Goal: Check status: Check status

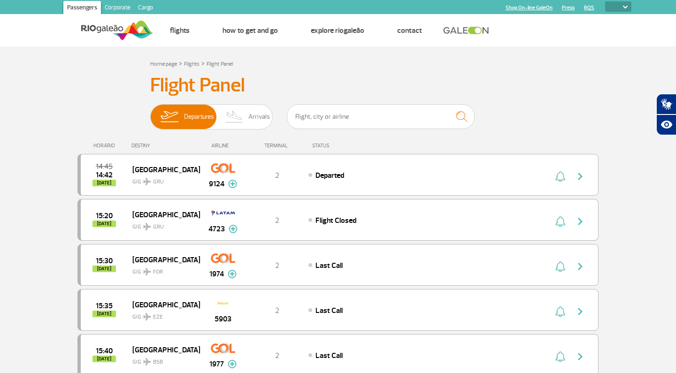
select select
click at [260, 117] on span "Arrivals" at bounding box center [259, 117] width 22 height 24
click at [150, 112] on input "Departures Arrivals" at bounding box center [150, 112] width 0 height 0
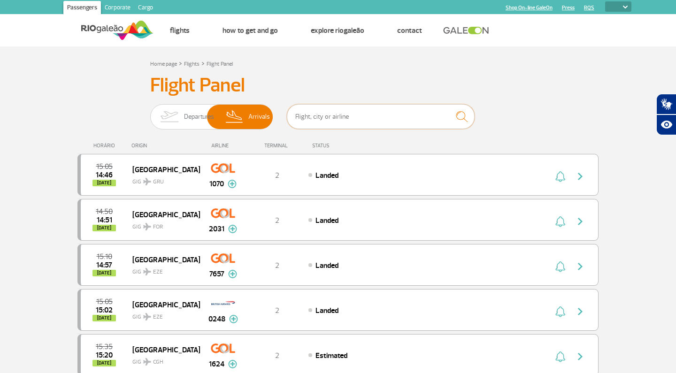
click at [358, 116] on input "text" at bounding box center [381, 116] width 188 height 25
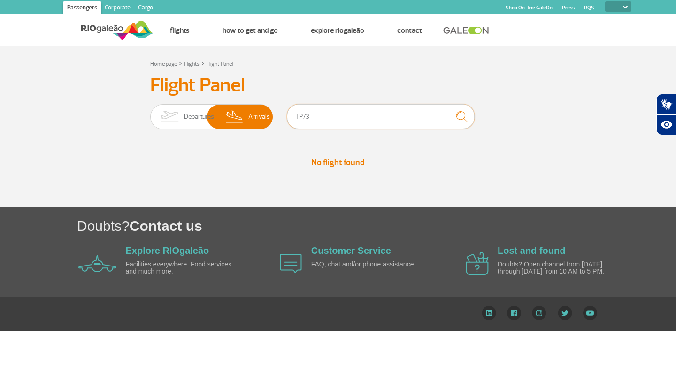
type input "TP73"
click at [190, 124] on span "Departures" at bounding box center [199, 117] width 30 height 24
click at [150, 112] on input "Departures Arrivals" at bounding box center [150, 112] width 0 height 0
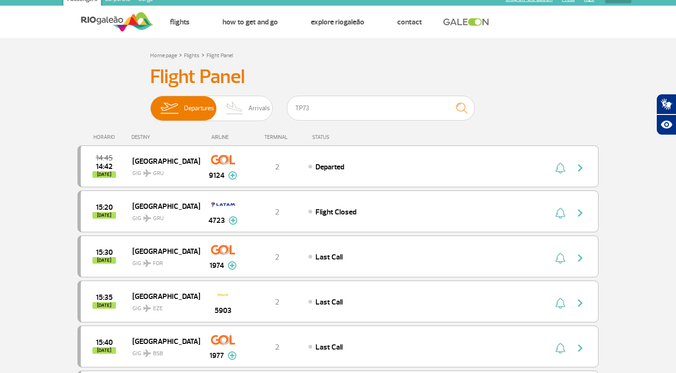
scroll to position [8, 0]
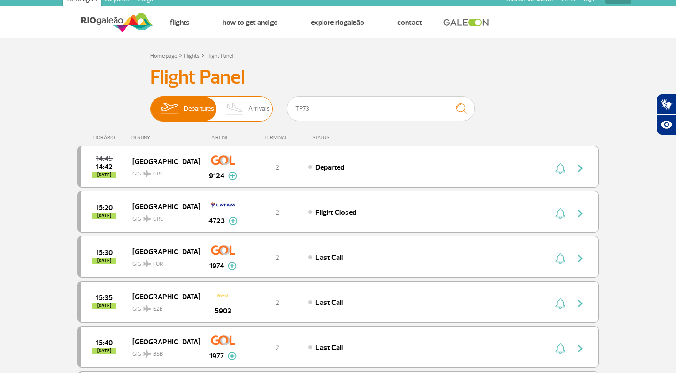
click at [254, 107] on span "Arrivals" at bounding box center [259, 109] width 22 height 24
click at [150, 104] on input "Departures Arrivals" at bounding box center [150, 104] width 0 height 0
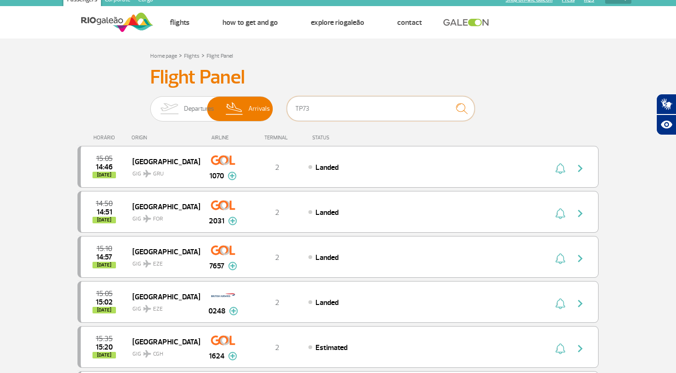
click at [326, 106] on input "TP73" at bounding box center [381, 108] width 188 height 25
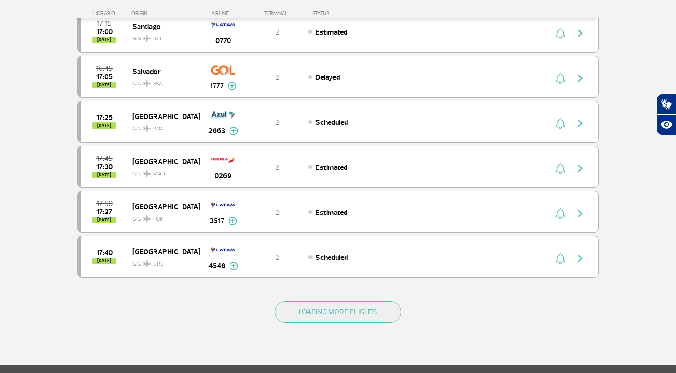
scroll to position [790, 0]
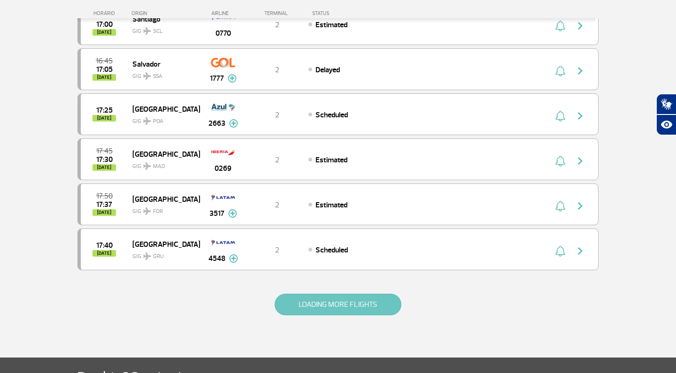
click at [302, 310] on button "LOADING MORE FLIGHTS" at bounding box center [337, 305] width 127 height 22
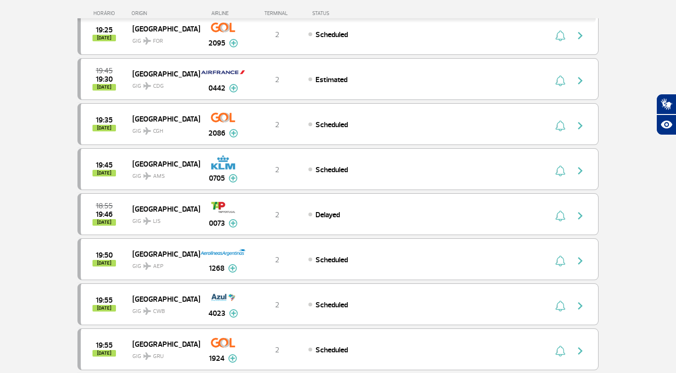
scroll to position [1481, 0]
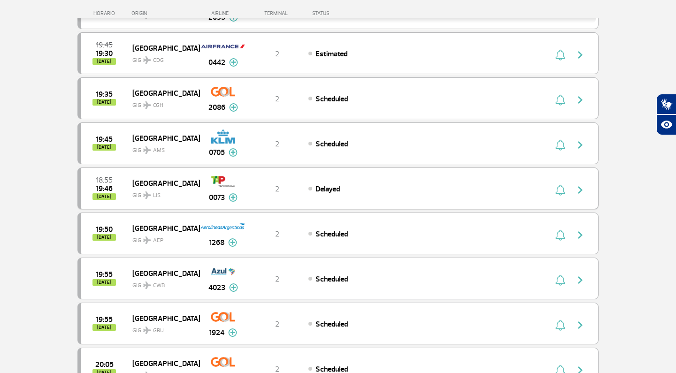
click at [368, 197] on div "18:55 19:46 [DATE] [GEOGRAPHIC_DATA] GIG LIS 0073 2 Delayed Parcerias: Etihad A…" at bounding box center [337, 188] width 521 height 42
click at [579, 190] on img "button" at bounding box center [579, 189] width 11 height 11
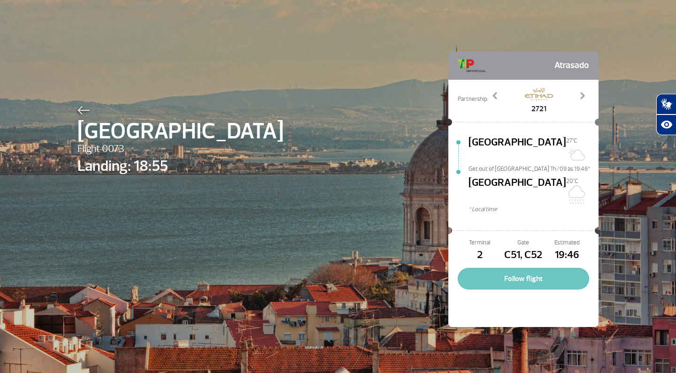
click at [523, 268] on button "Follow flight" at bounding box center [522, 279] width 131 height 22
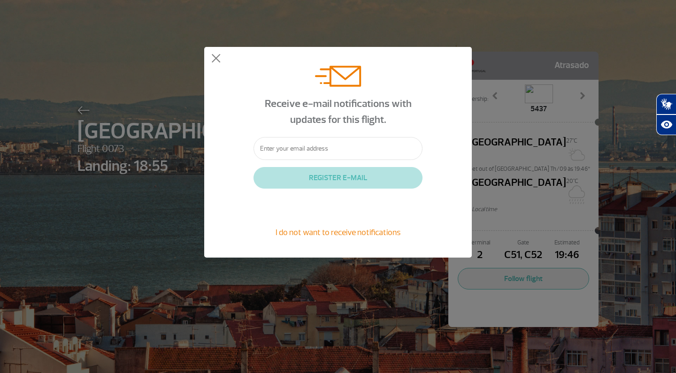
click at [388, 153] on input "text" at bounding box center [337, 148] width 169 height 23
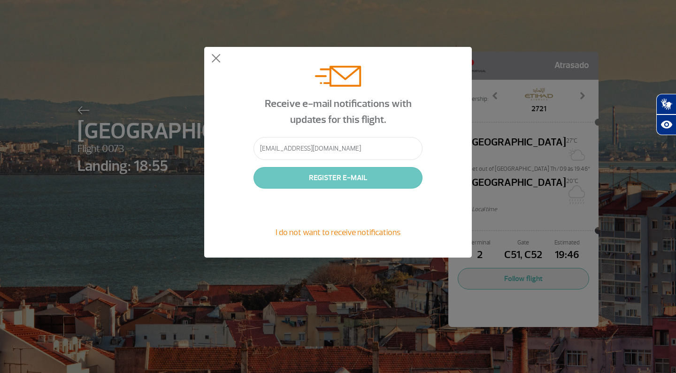
type input "[EMAIL_ADDRESS][DOMAIN_NAME]"
click at [350, 182] on button "REGISTER E-MAIL" at bounding box center [337, 178] width 169 height 22
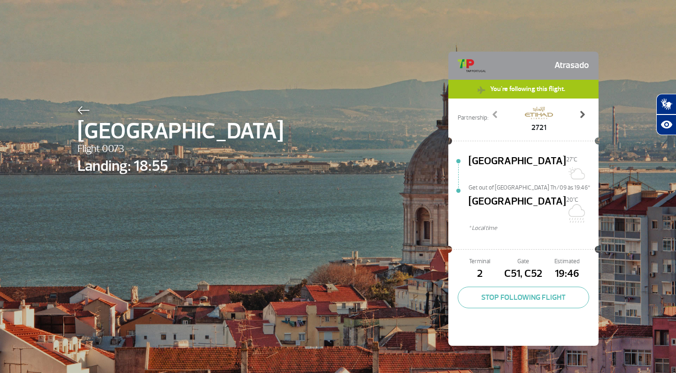
click at [583, 114] on span at bounding box center [581, 114] width 9 height 9
click at [502, 116] on div "2721 5437 7113 9092 Previous Next" at bounding box center [538, 118] width 101 height 30
